Goal: Navigation & Orientation: Find specific page/section

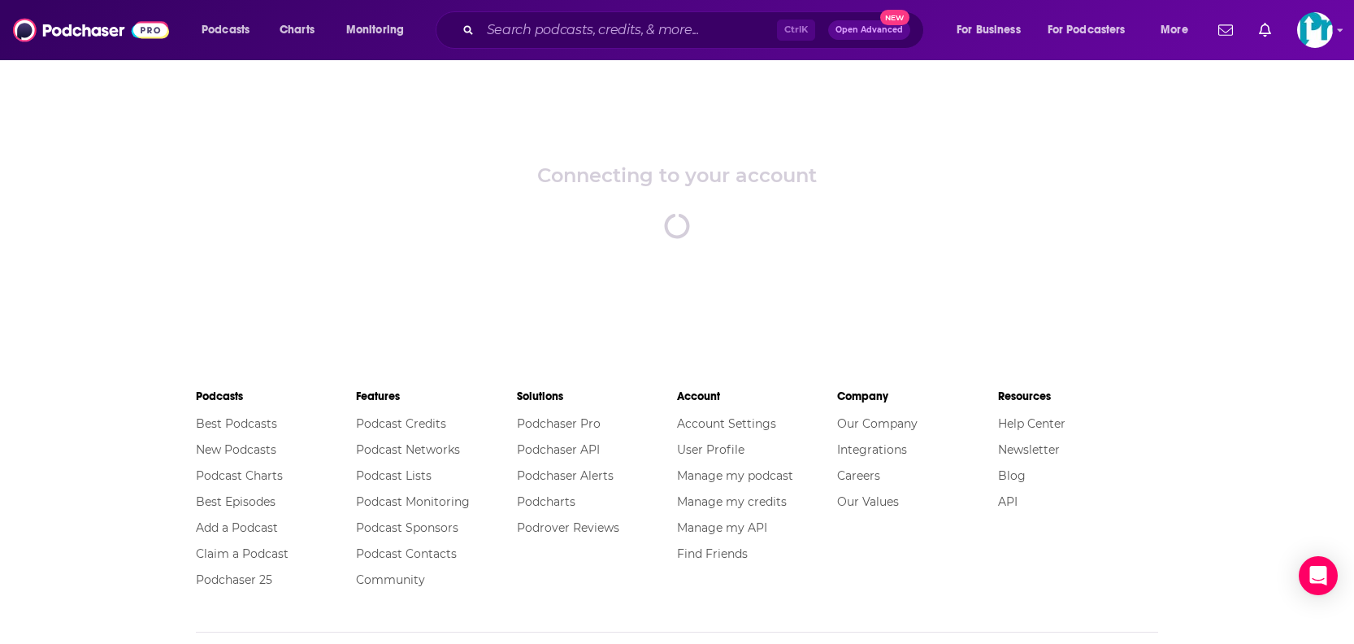
click at [798, 204] on div "Connecting to your account spinner" at bounding box center [677, 201] width 1354 height 285
click at [939, 159] on div "Connecting to your account spinner" at bounding box center [677, 201] width 1354 height 285
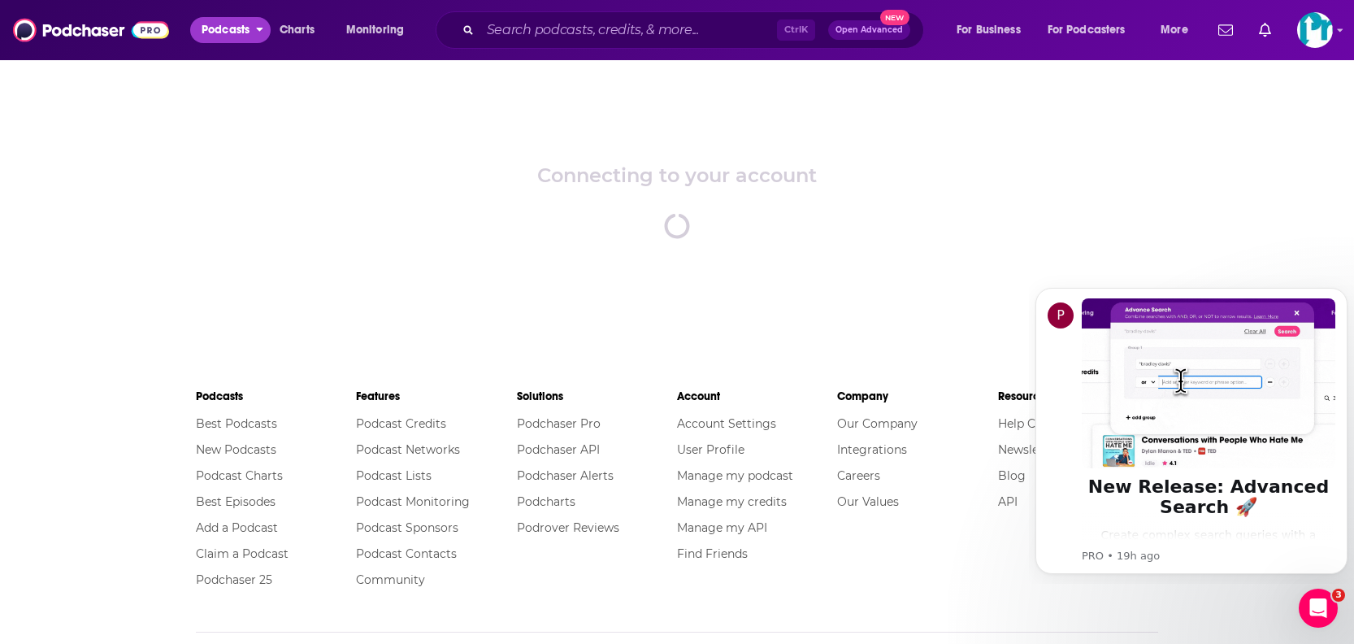
click at [230, 33] on span "Podcasts" at bounding box center [226, 30] width 48 height 23
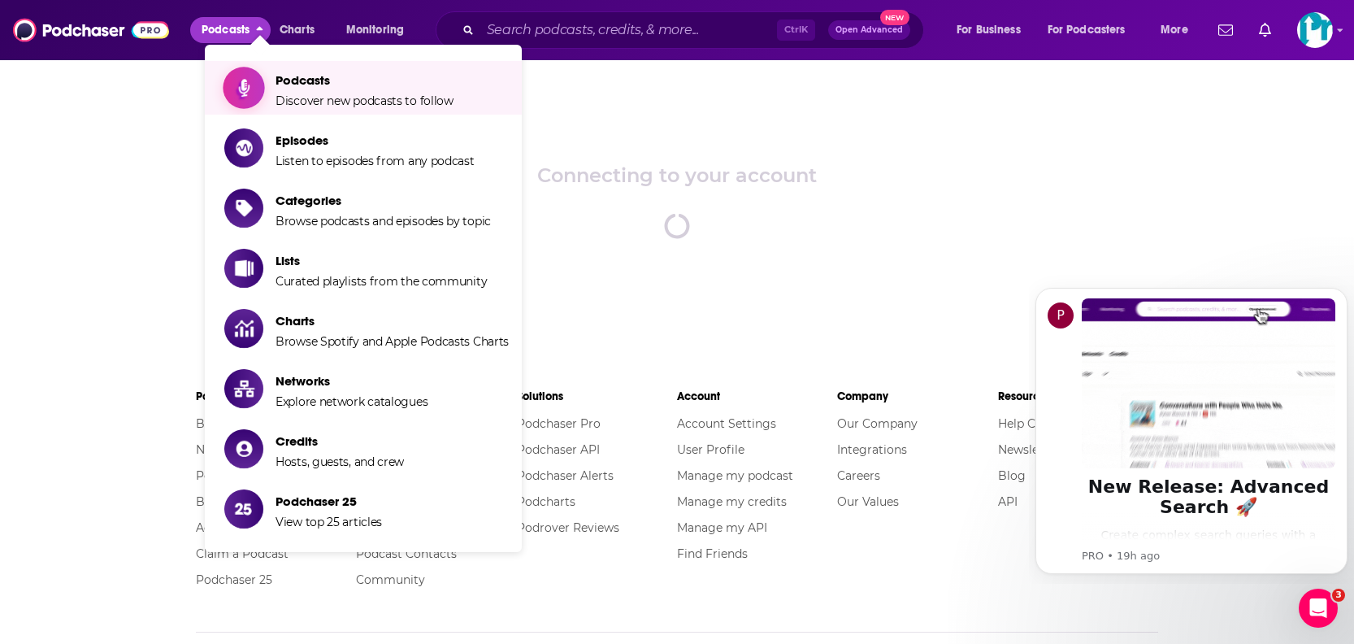
click at [253, 87] on icon "Show item sub-menu" at bounding box center [244, 87] width 20 height 21
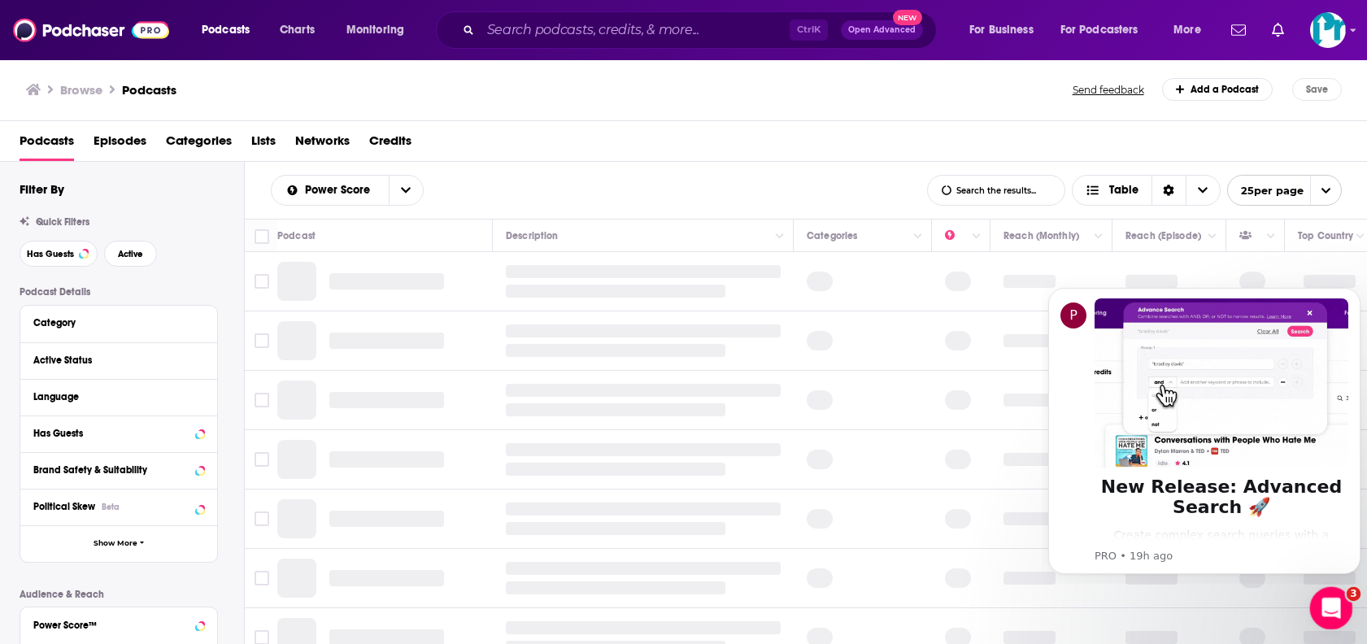
click at [1309, 611] on div "Open Intercom Messenger" at bounding box center [1329, 606] width 54 height 54
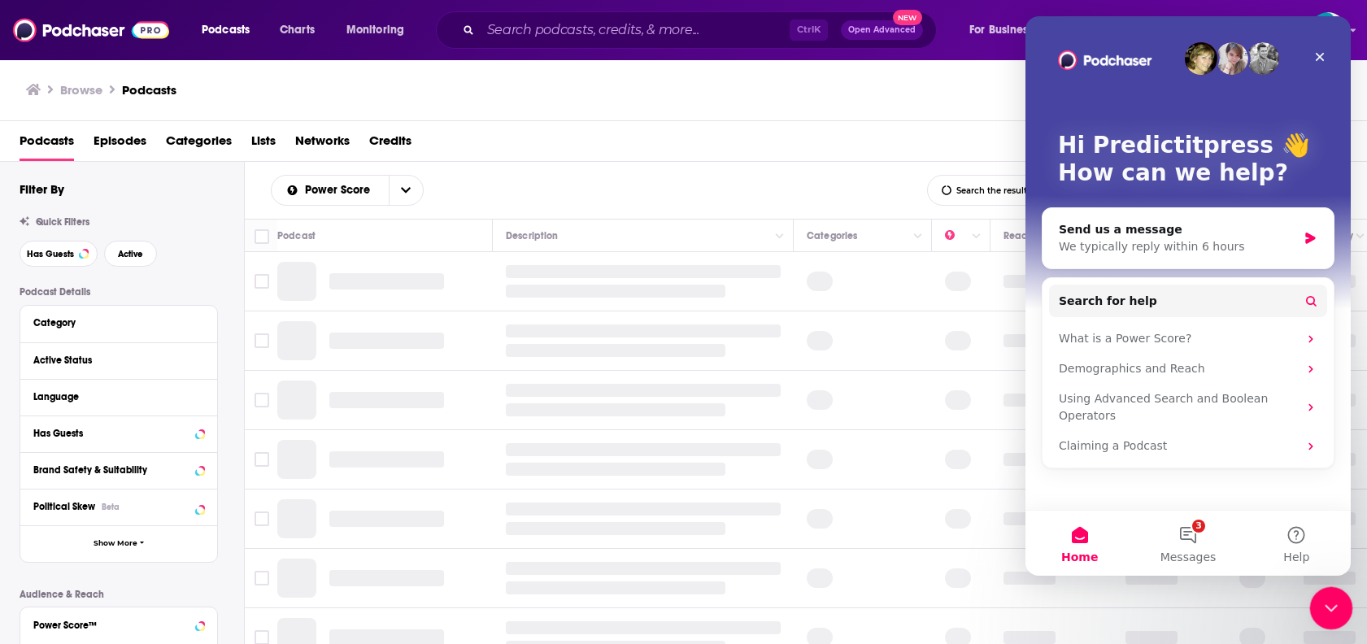
click at [1309, 611] on div "Close Intercom Messenger" at bounding box center [1328, 605] width 39 height 39
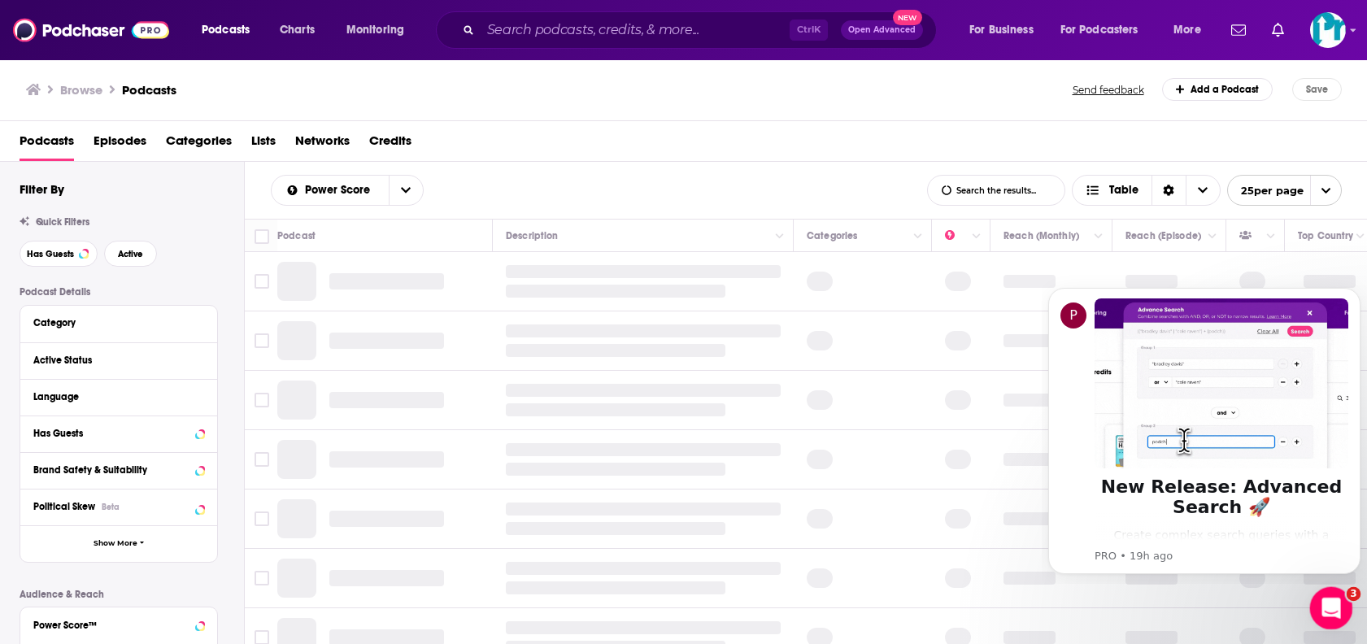
click at [1322, 606] on icon "Open Intercom Messenger" at bounding box center [1328, 606] width 27 height 27
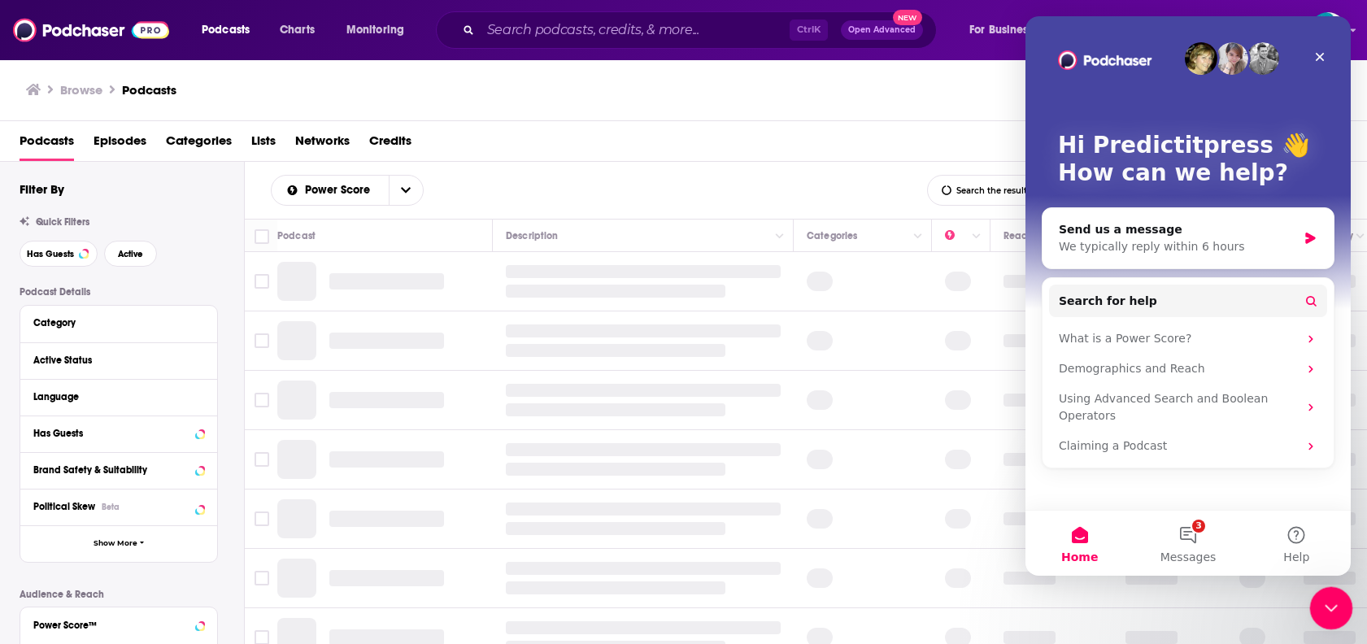
click at [1323, 606] on icon "Close Intercom Messenger" at bounding box center [1329, 606] width 20 height 20
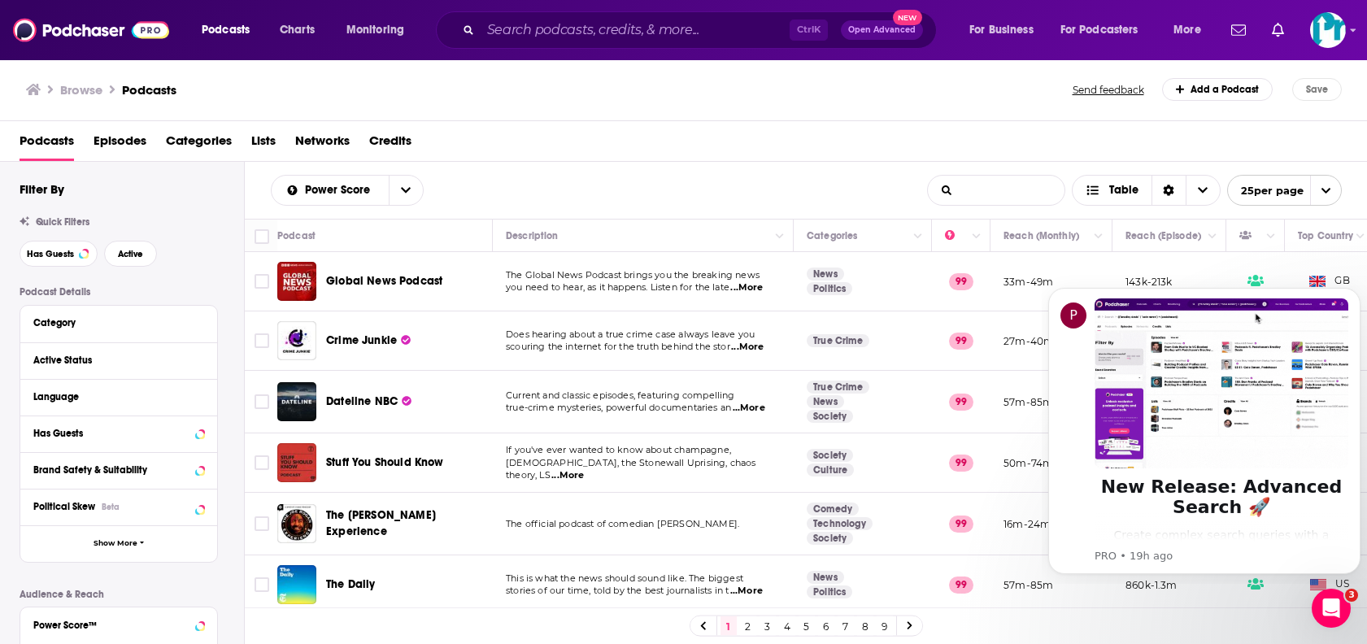
click at [1000, 192] on input "List Search Input" at bounding box center [996, 190] width 137 height 29
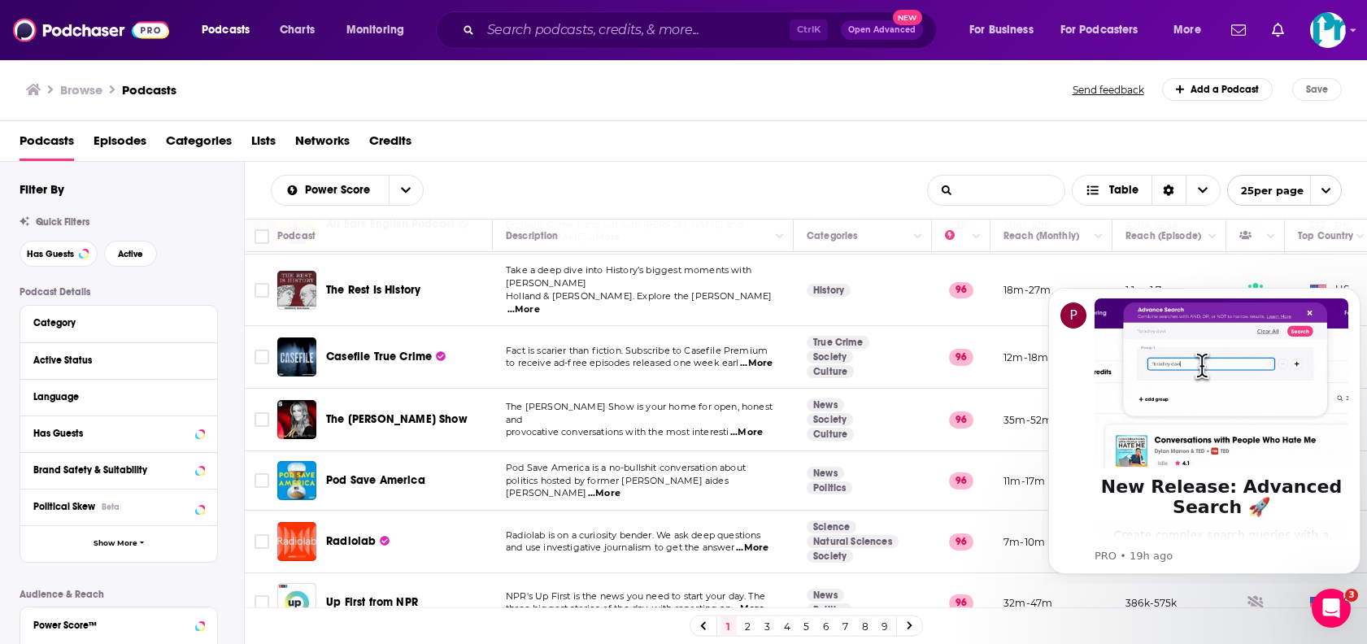
scroll to position [1189, 0]
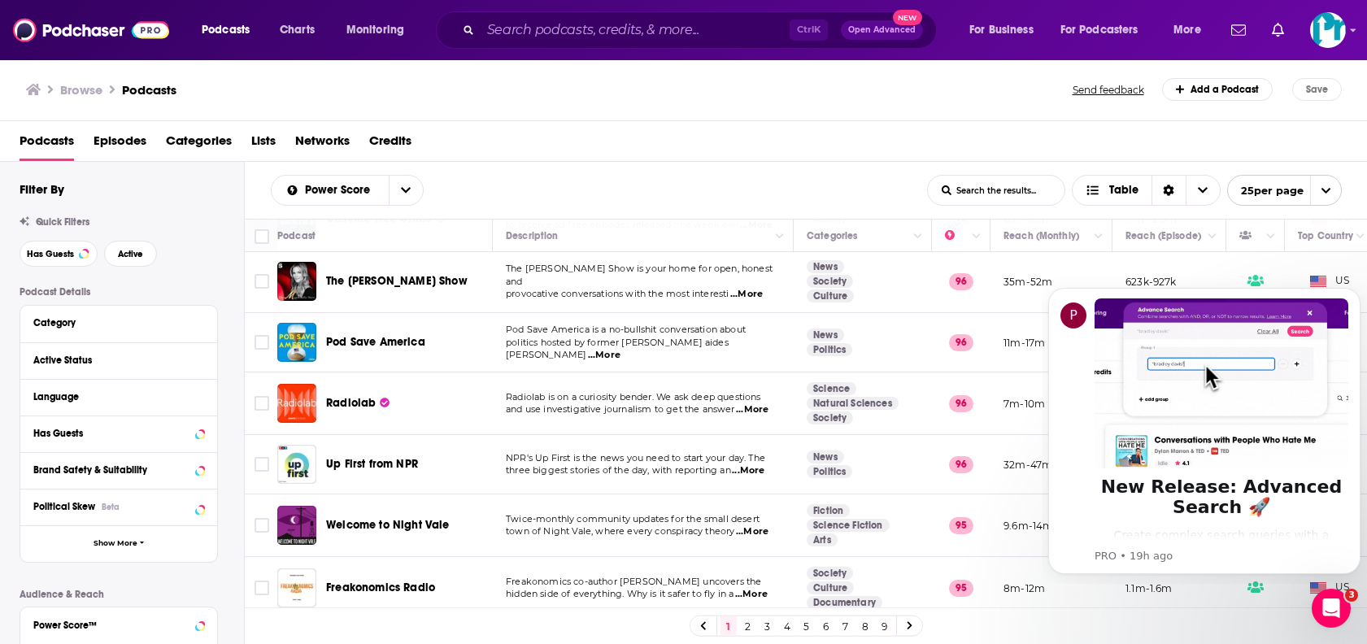
click at [748, 624] on link "2" at bounding box center [748, 626] width 16 height 20
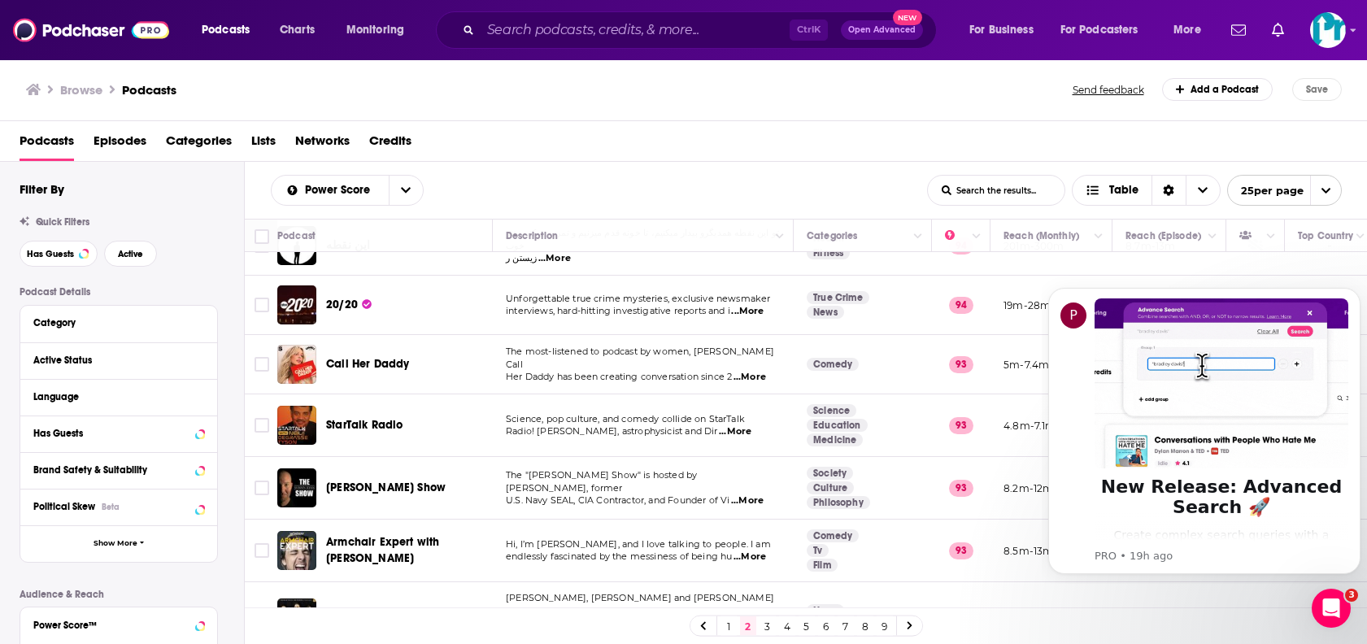
scroll to position [732, 0]
